Goal: Transaction & Acquisition: Subscribe to service/newsletter

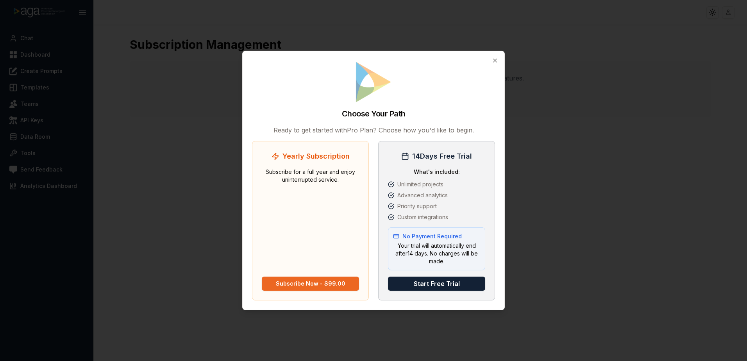
click at [307, 286] on div "Subscribe Now - $99.00" at bounding box center [311, 284] width 70 height 8
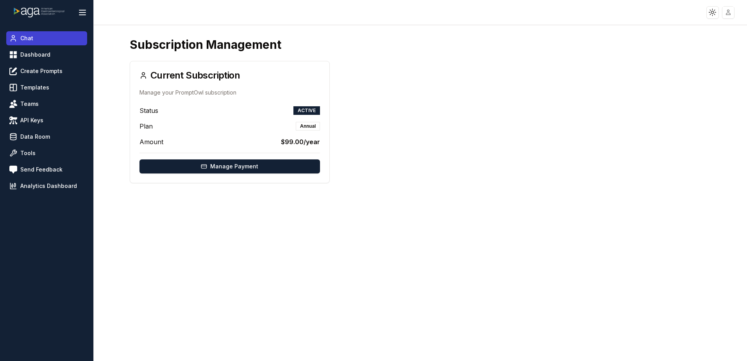
click at [48, 38] on link "Chat" at bounding box center [46, 38] width 81 height 14
